Goal: Information Seeking & Learning: Learn about a topic

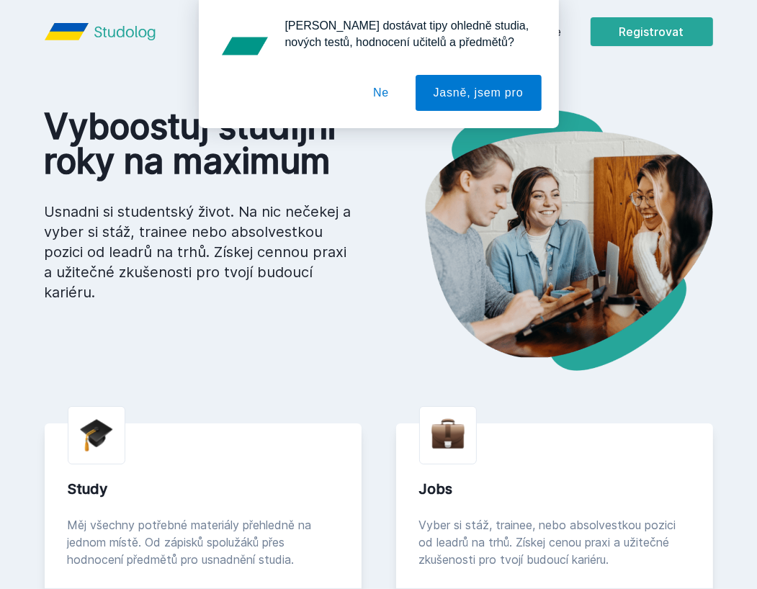
click at [394, 97] on button "Ne" at bounding box center [381, 93] width 52 height 36
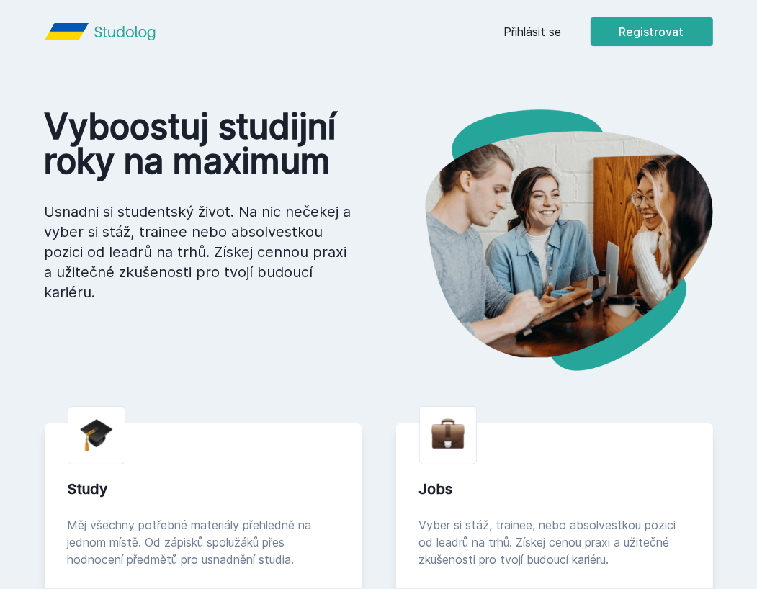
click at [522, 34] on link "Přihlásit se" at bounding box center [533, 31] width 58 height 17
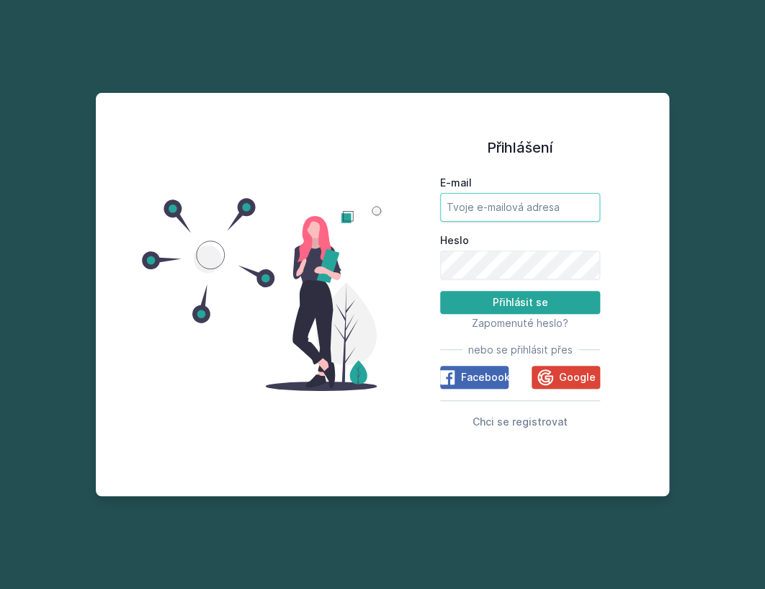
click at [519, 210] on input "E-mail" at bounding box center [520, 207] width 160 height 29
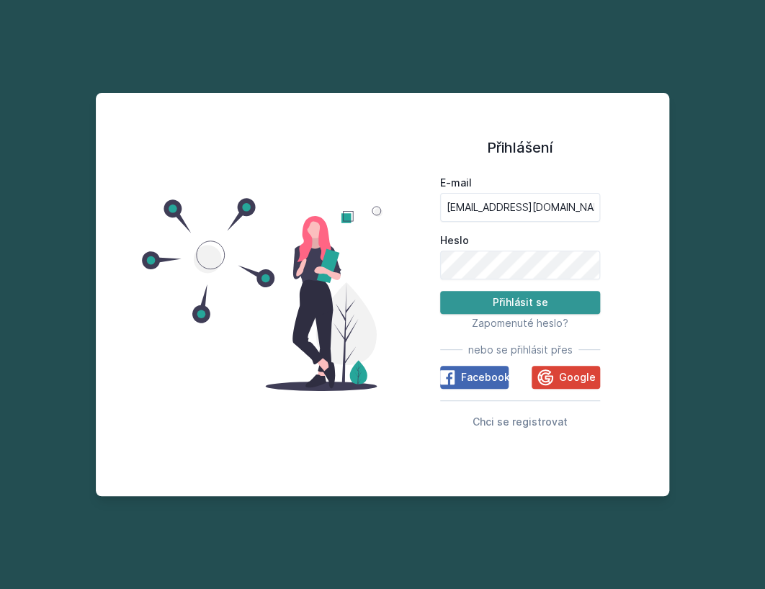
click at [504, 292] on button "Přihlásit se" at bounding box center [520, 302] width 160 height 23
drag, startPoint x: 563, startPoint y: 210, endPoint x: 372, endPoint y: 207, distance: 191.6
click at [372, 207] on div "Přihlášení E-mail [EMAIL_ADDRESS][DOMAIN_NAME] [PERSON_NAME] se Zapomenuté hesl…" at bounding box center [383, 294] width 574 height 403
click at [491, 297] on button "Přihlásit se" at bounding box center [520, 302] width 160 height 23
drag, startPoint x: 526, startPoint y: 207, endPoint x: 360, endPoint y: 212, distance: 165.8
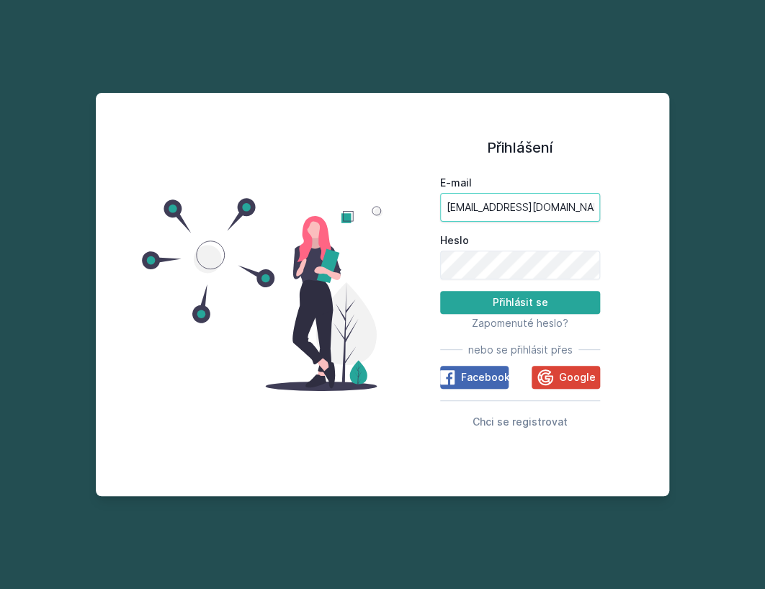
click at [360, 212] on div "Přihlášení E-mail [EMAIL_ADDRESS][DOMAIN_NAME] Heslo Přihlásit se Zapomenuté he…" at bounding box center [383, 294] width 574 height 403
type input "[EMAIL_ADDRESS][DOMAIN_NAME]"
click at [401, 267] on div "Přihlášení E-mail [EMAIL_ADDRESS][DOMAIN_NAME] [PERSON_NAME] se Zapomenuté hesl…" at bounding box center [519, 294] width 275 height 369
click at [492, 297] on button "Přihlásit se" at bounding box center [520, 302] width 160 height 23
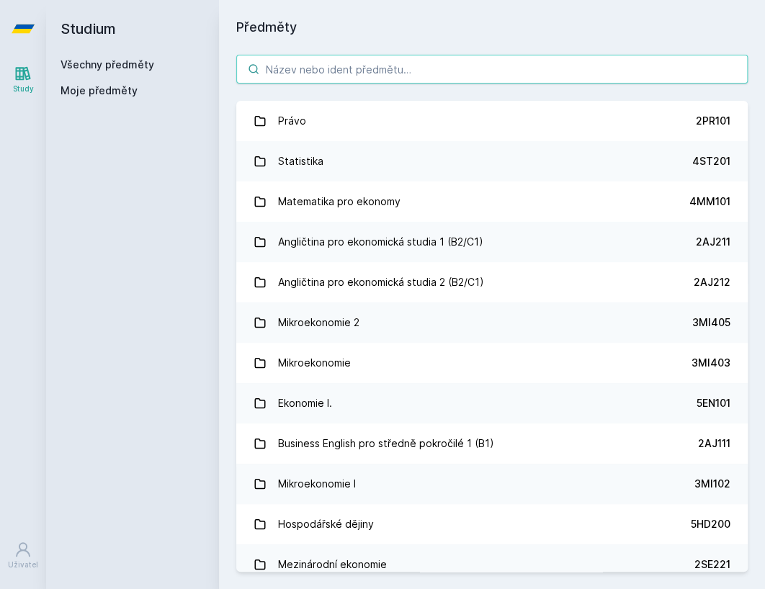
click at [375, 67] on input "search" at bounding box center [491, 69] width 511 height 29
type input "a"
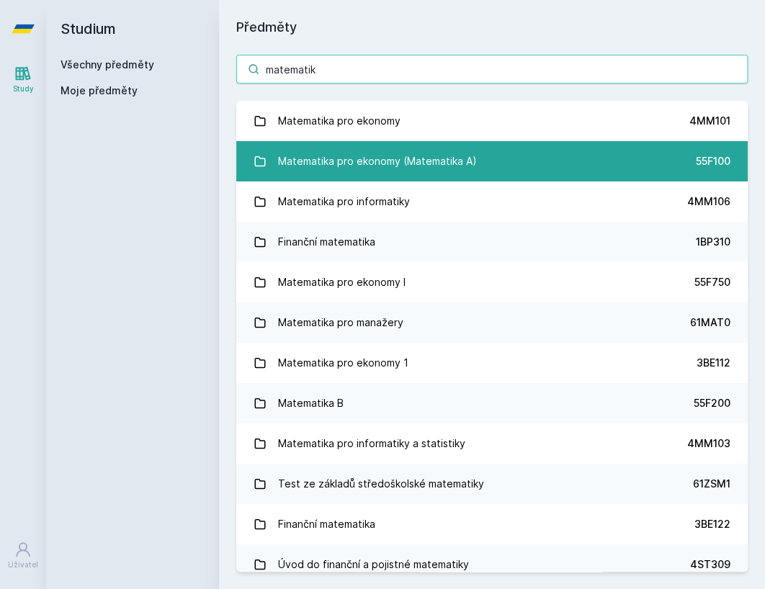
type input "matematik"
click at [413, 167] on div "Matematika pro ekonomy (Matematika A)" at bounding box center [377, 161] width 199 height 29
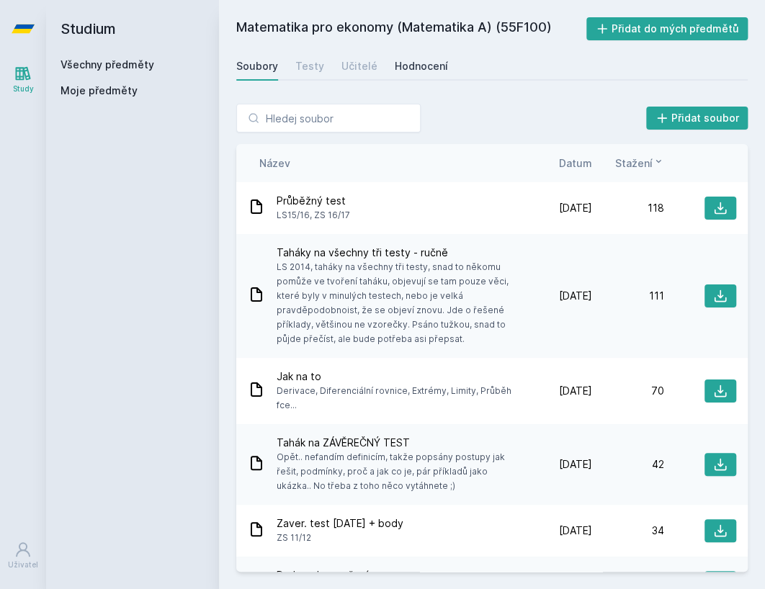
click at [430, 66] on div "Hodnocení" at bounding box center [421, 66] width 53 height 14
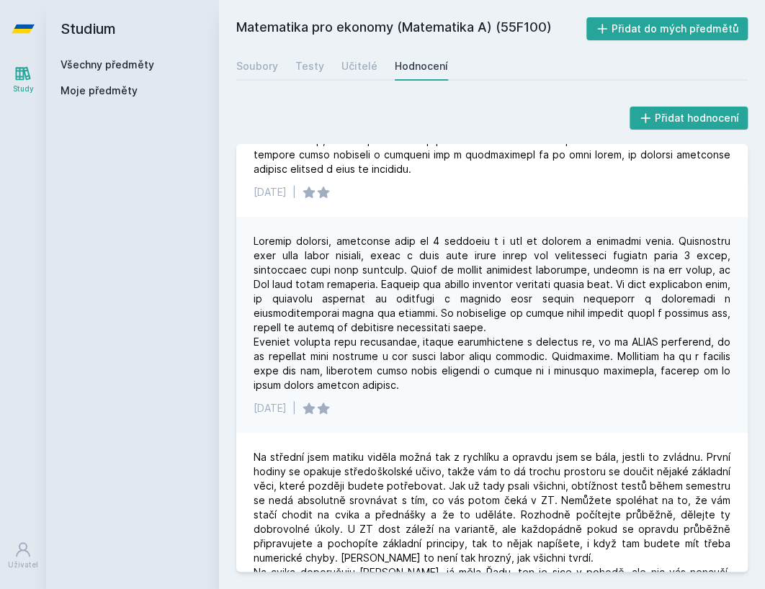
scroll to position [216, 0]
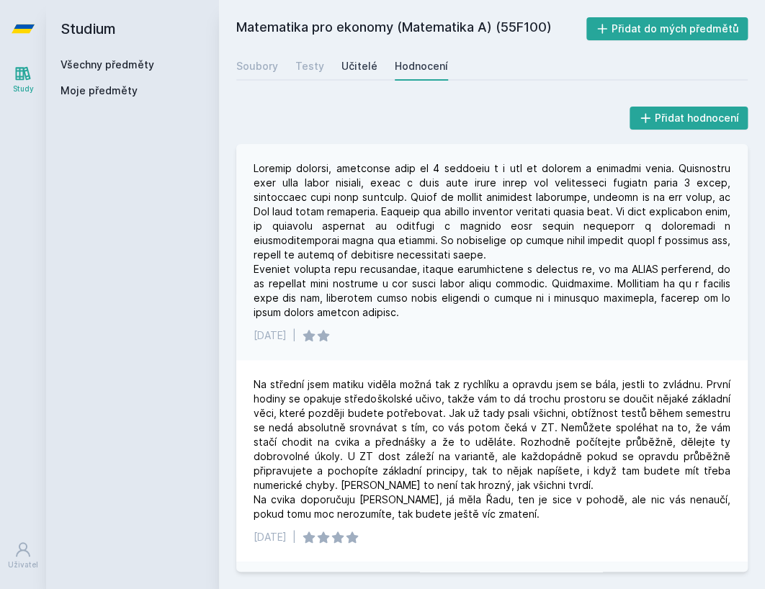
click at [353, 70] on div "Učitelé" at bounding box center [359, 66] width 36 height 14
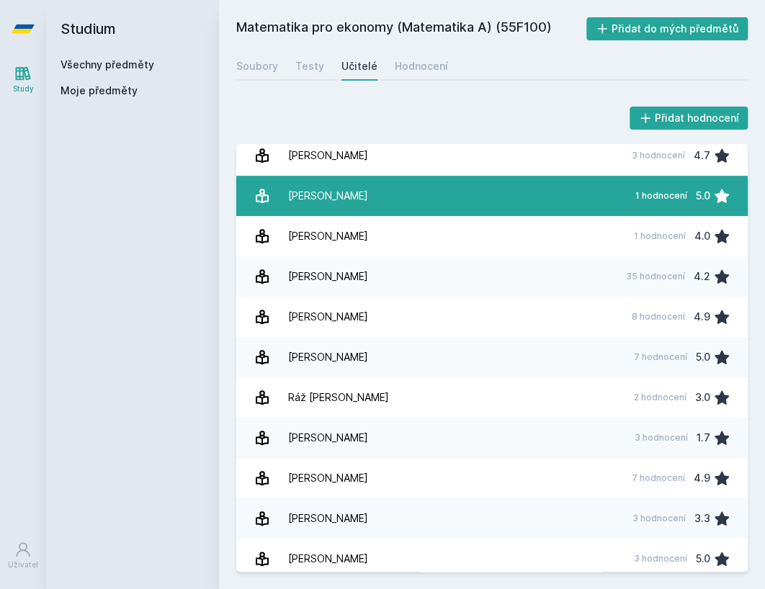
scroll to position [339, 0]
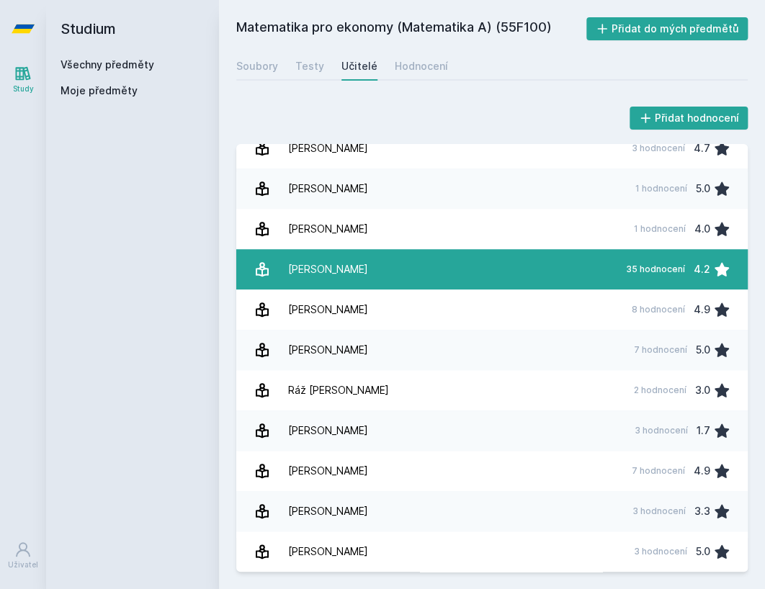
click at [478, 283] on link "[PERSON_NAME] 35 hodnocení 4.2" at bounding box center [491, 269] width 511 height 40
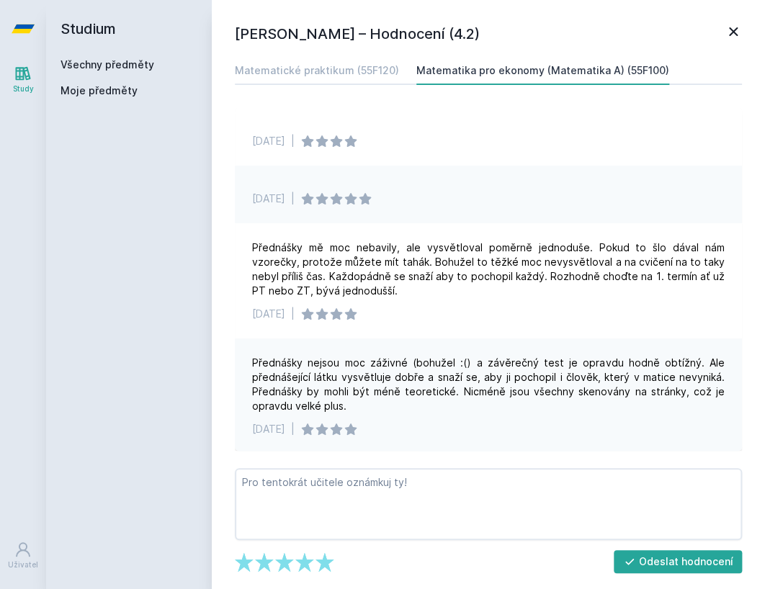
click at [729, 30] on icon at bounding box center [733, 31] width 17 height 17
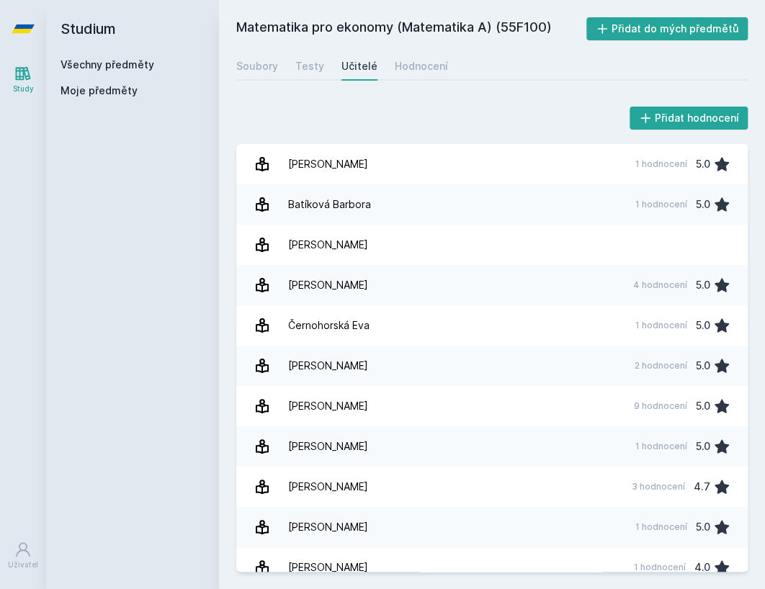
click at [66, 28] on h2 "Studium" at bounding box center [133, 29] width 144 height 58
click at [22, 30] on icon at bounding box center [23, 28] width 23 height 9
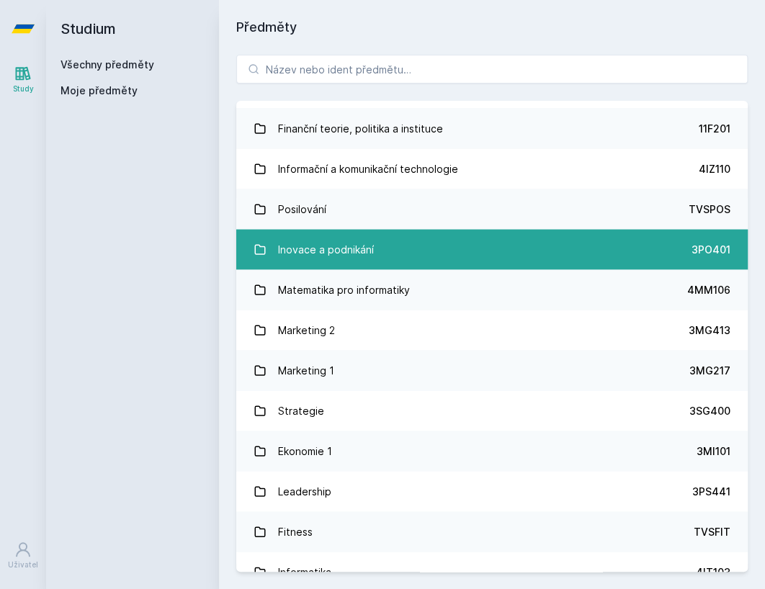
scroll to position [1008, 0]
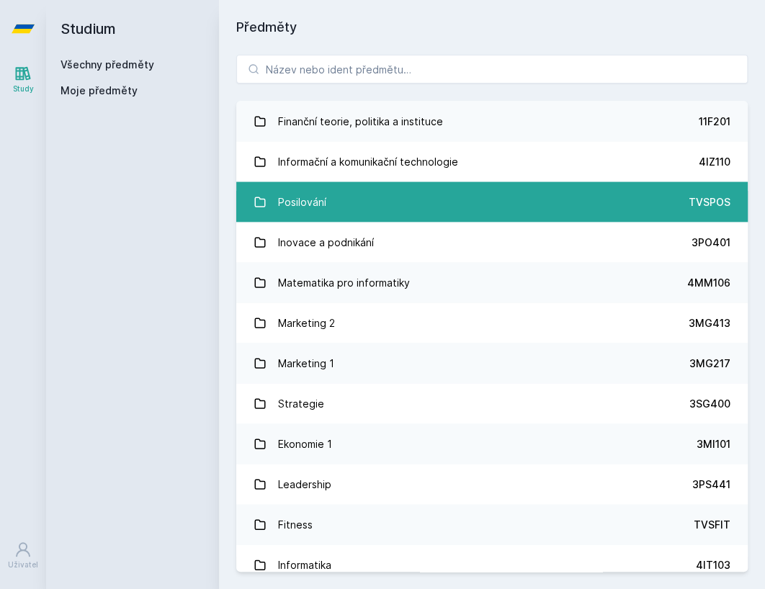
click at [303, 212] on div "Posilování" at bounding box center [302, 201] width 48 height 29
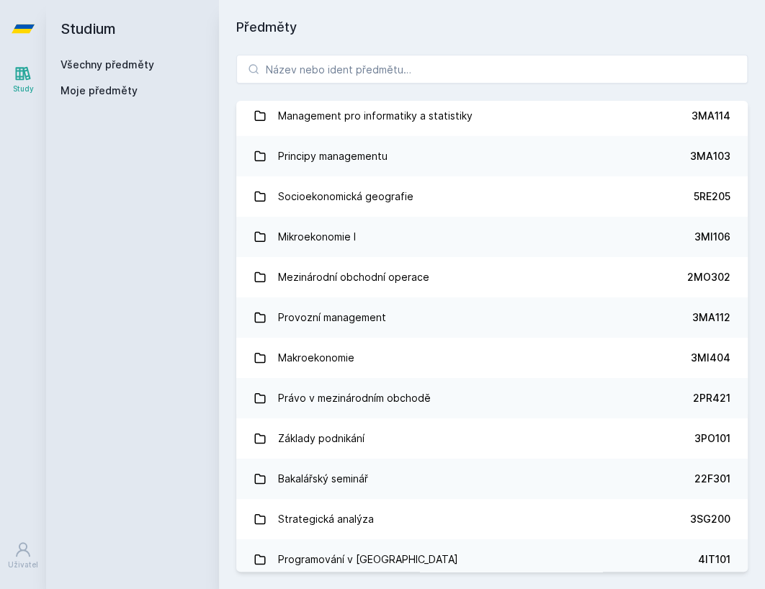
scroll to position [1873, 0]
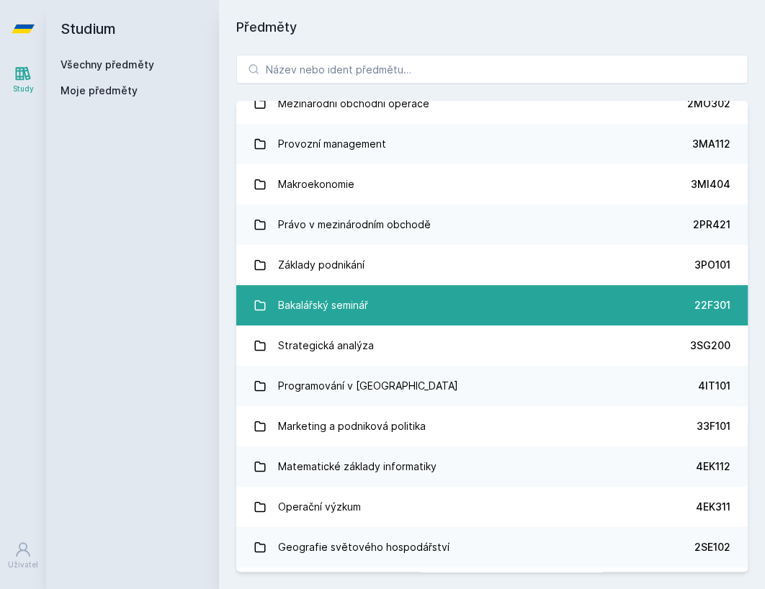
click at [377, 295] on link "Bakalářský seminář 22F301" at bounding box center [491, 305] width 511 height 40
